Goal: Navigation & Orientation: Find specific page/section

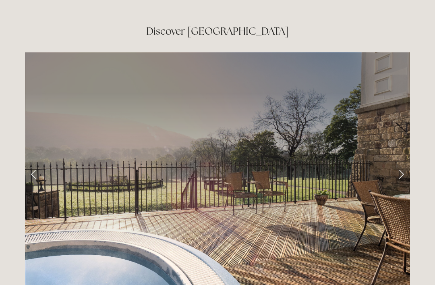
scroll to position [1285, 0]
click at [400, 161] on link "Next Slide" at bounding box center [401, 173] width 18 height 24
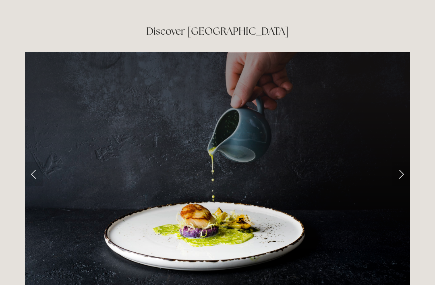
click at [396, 161] on link "Next Slide" at bounding box center [401, 173] width 18 height 24
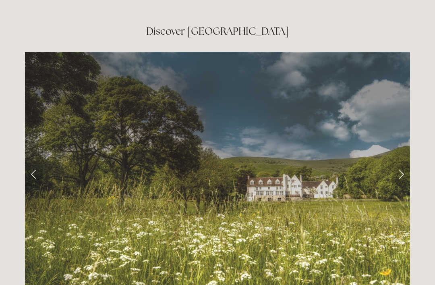
click at [398, 161] on link "Next Slide" at bounding box center [401, 173] width 18 height 24
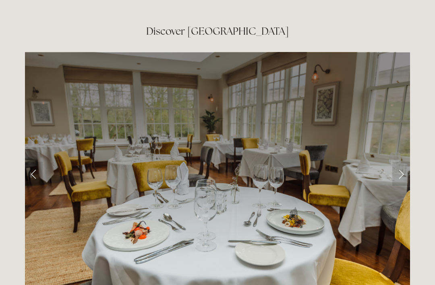
click at [400, 161] on link "Next Slide" at bounding box center [401, 173] width 18 height 24
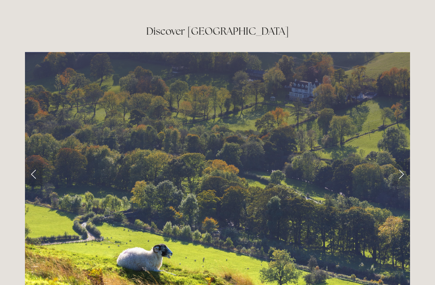
click at [398, 161] on link "Next Slide" at bounding box center [401, 173] width 18 height 24
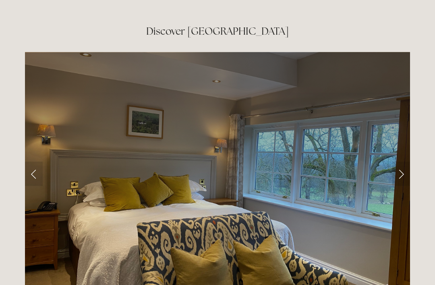
click at [397, 161] on link "Next Slide" at bounding box center [401, 173] width 18 height 24
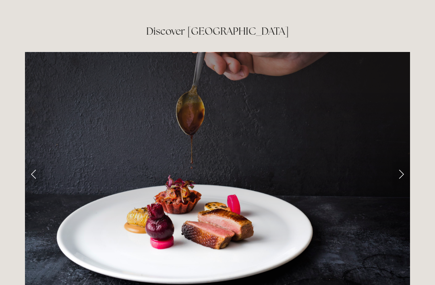
click at [399, 161] on link "Next Slide" at bounding box center [401, 173] width 18 height 24
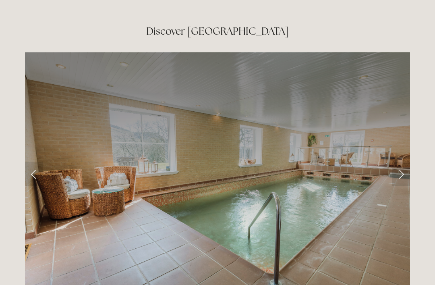
click at [401, 161] on link "Next Slide" at bounding box center [401, 173] width 18 height 24
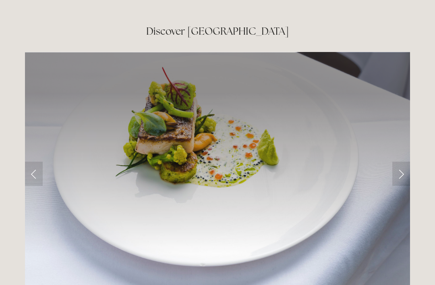
click at [405, 161] on link "Next Slide" at bounding box center [401, 173] width 18 height 24
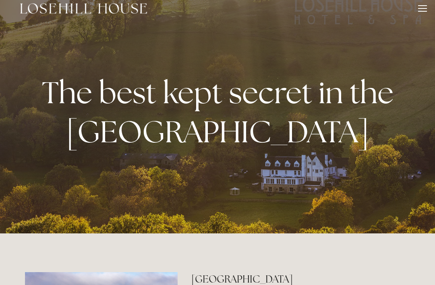
scroll to position [0, 0]
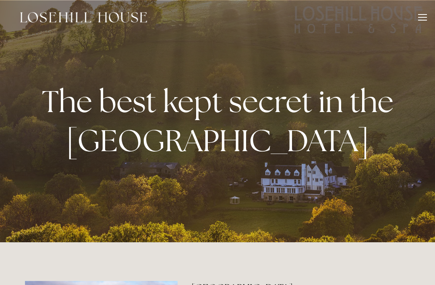
click at [421, 21] on div at bounding box center [422, 18] width 9 height 9
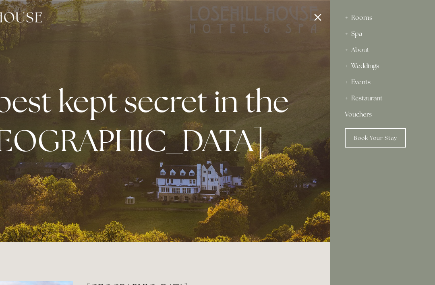
click at [359, 22] on div "Rooms" at bounding box center [382, 18] width 76 height 16
